Goal: Navigation & Orientation: Find specific page/section

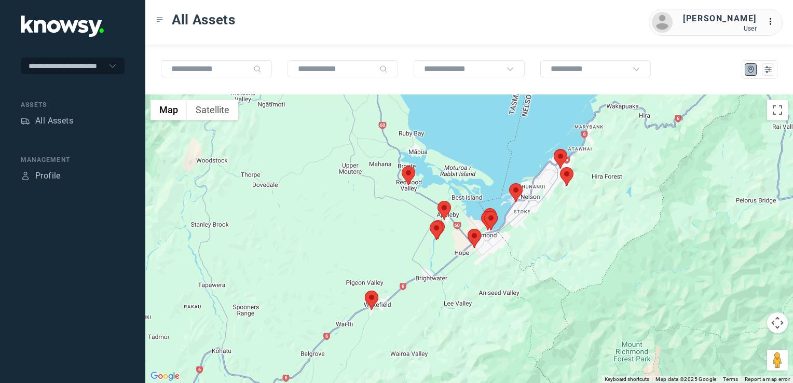
click at [406, 180] on img at bounding box center [408, 175] width 13 height 19
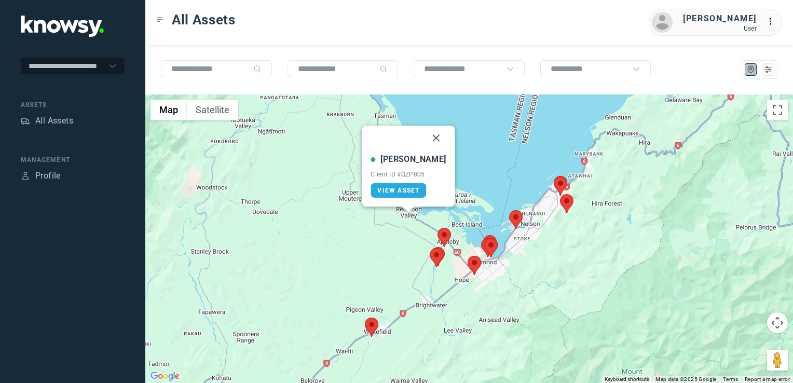
click at [424, 136] on button "Close" at bounding box center [436, 138] width 25 height 25
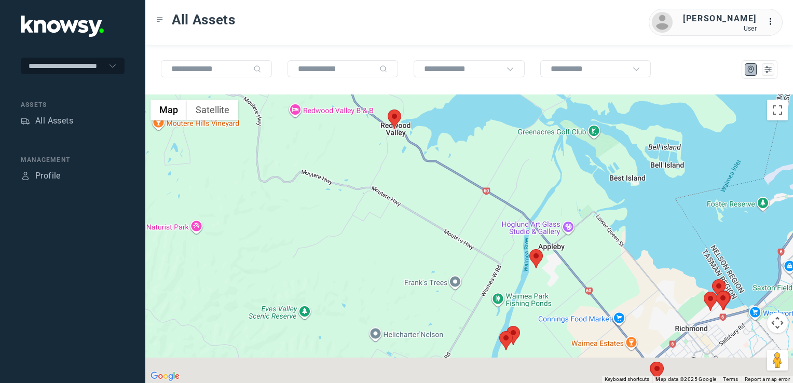
drag, startPoint x: 576, startPoint y: 300, endPoint x: 550, endPoint y: 234, distance: 70.9
click at [550, 234] on div at bounding box center [469, 238] width 648 height 289
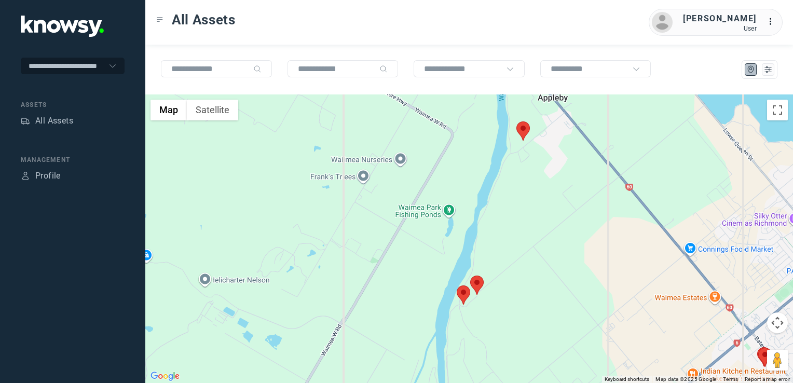
click at [478, 287] on img at bounding box center [476, 285] width 13 height 19
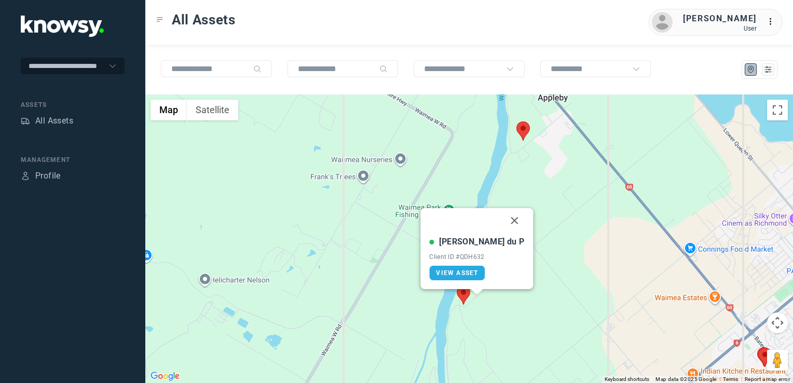
click at [461, 297] on img at bounding box center [463, 295] width 13 height 19
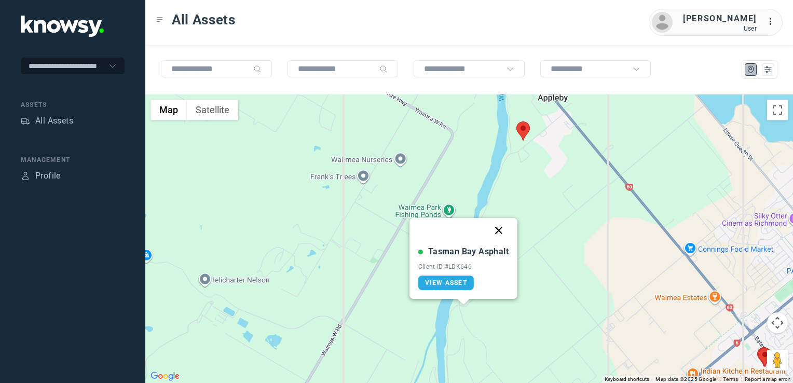
click at [497, 232] on button "Close" at bounding box center [498, 230] width 25 height 25
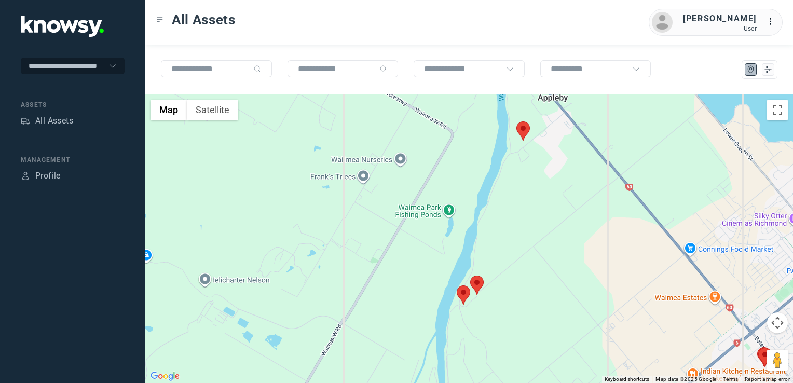
drag, startPoint x: 571, startPoint y: 267, endPoint x: 472, endPoint y: 221, distance: 108.9
click at [473, 222] on div "To navigate, press the arrow keys." at bounding box center [469, 238] width 648 height 289
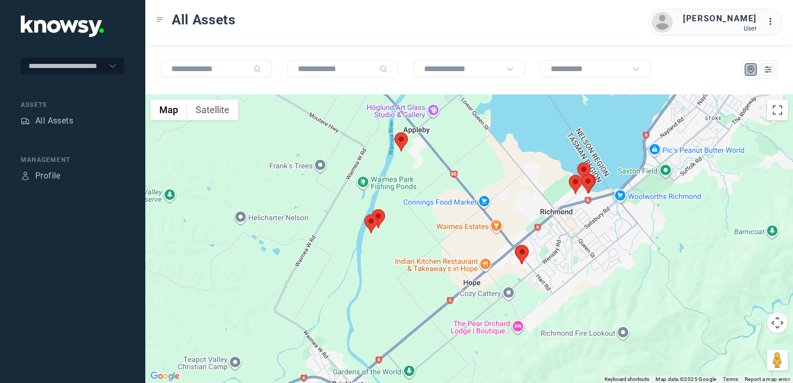
click at [525, 251] on img at bounding box center [521, 254] width 13 height 19
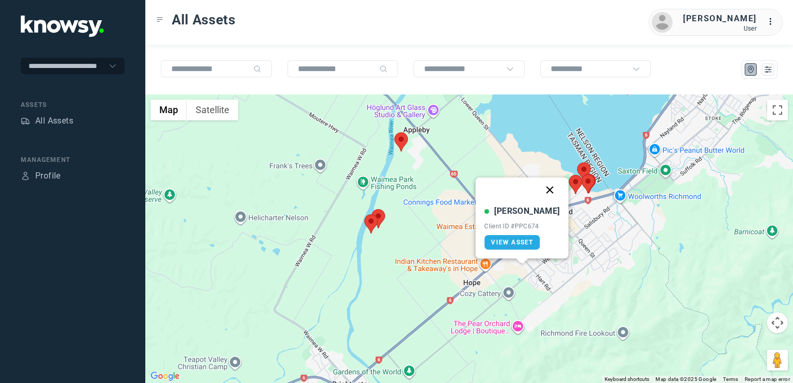
click at [538, 193] on button "Close" at bounding box center [550, 190] width 25 height 25
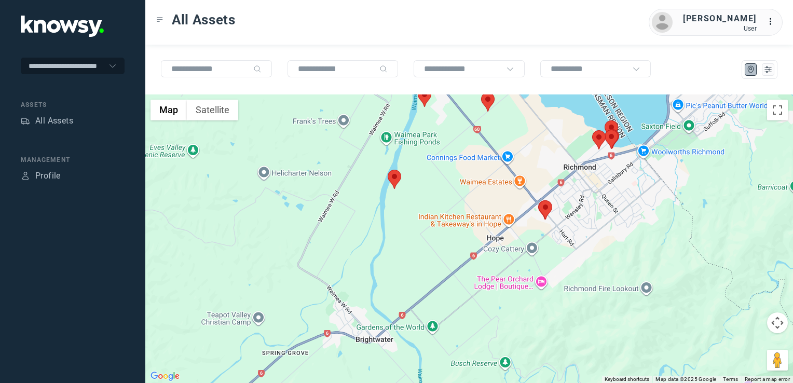
drag, startPoint x: 437, startPoint y: 167, endPoint x: 443, endPoint y: 245, distance: 78.1
click at [443, 246] on div at bounding box center [469, 238] width 648 height 289
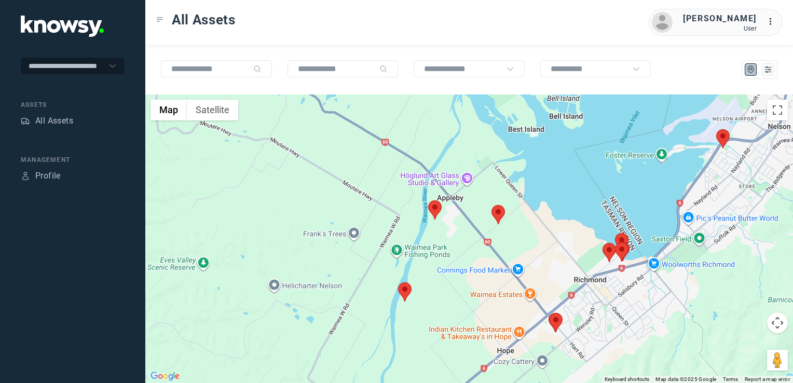
click at [501, 217] on img at bounding box center [498, 214] width 13 height 19
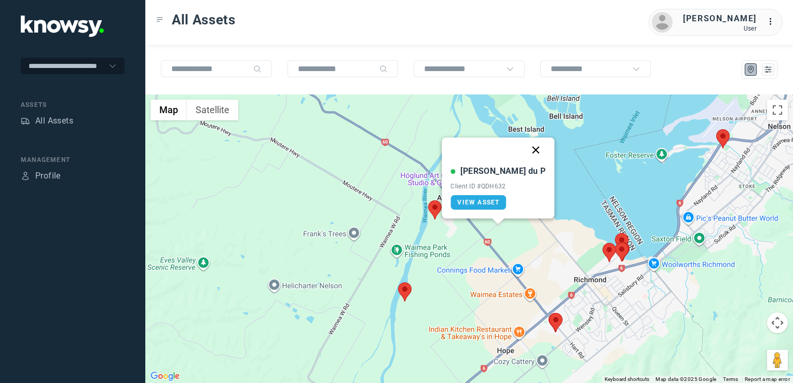
click at [524, 151] on button "Close" at bounding box center [536, 150] width 25 height 25
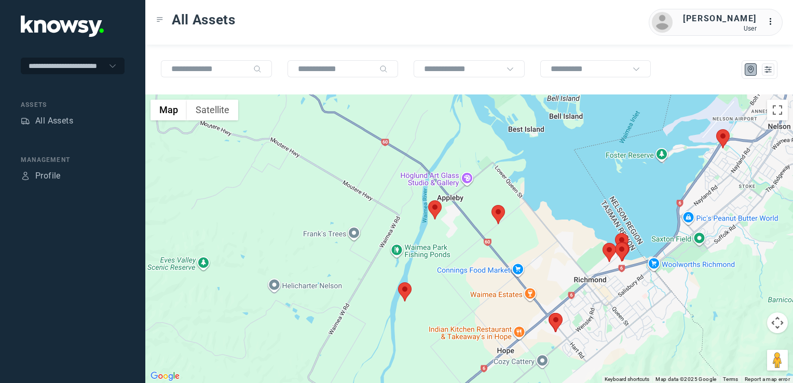
click at [727, 141] on img at bounding box center [722, 138] width 13 height 19
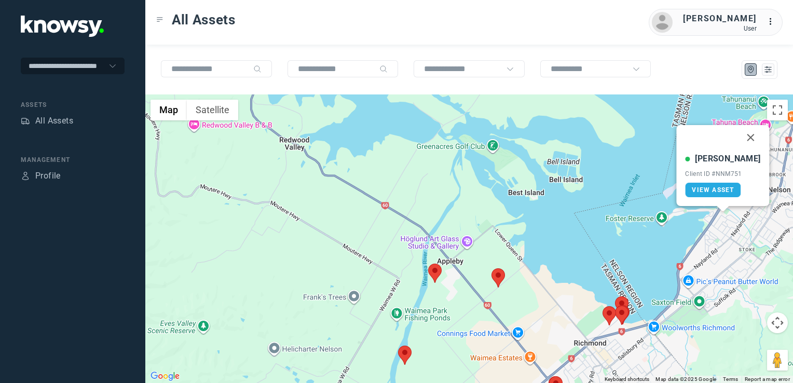
drag, startPoint x: 740, startPoint y: 136, endPoint x: 731, endPoint y: 179, distance: 43.5
click at [740, 136] on button "Close" at bounding box center [751, 137] width 25 height 25
